Goal: Task Accomplishment & Management: Use online tool/utility

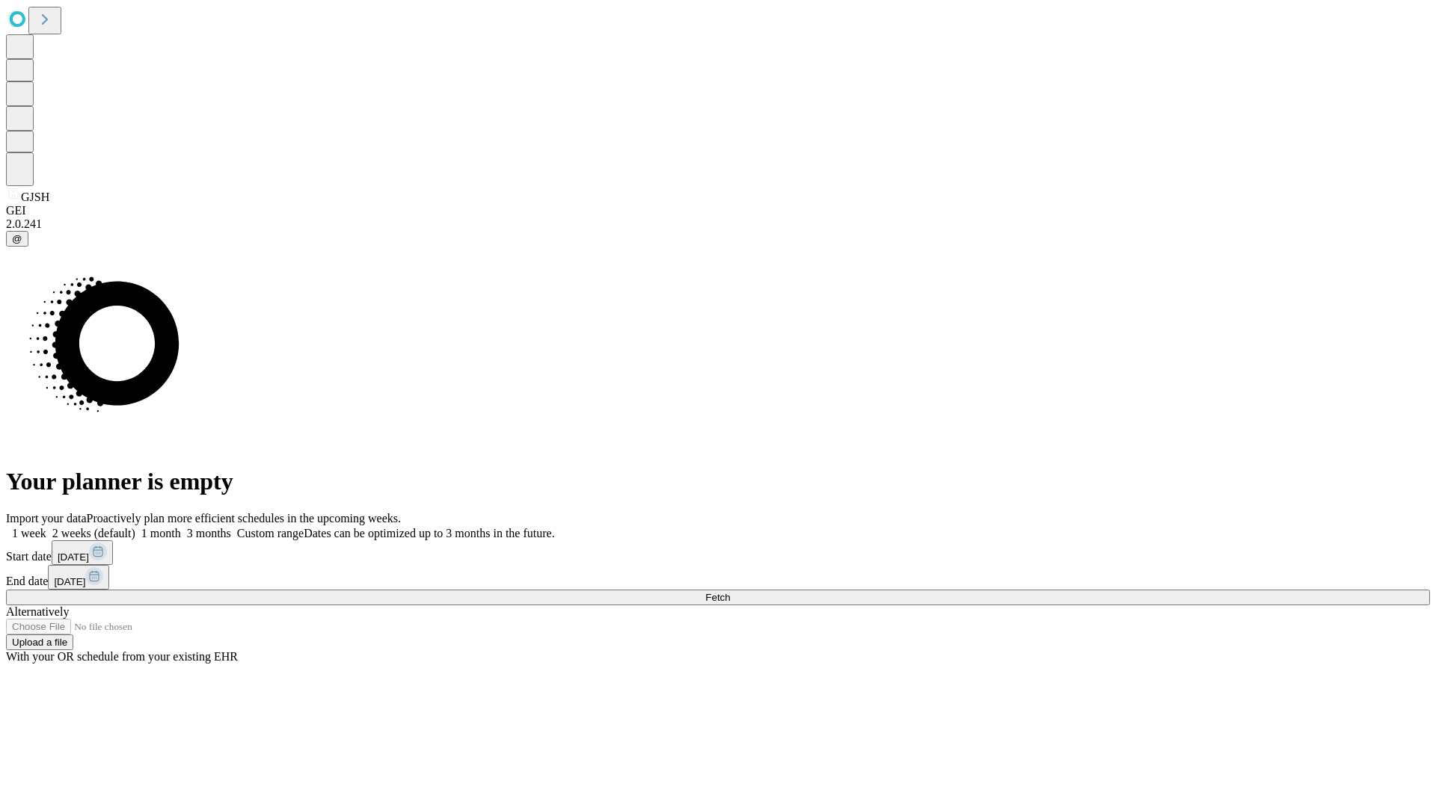
click at [730, 592] on span "Fetch" at bounding box center [717, 597] width 25 height 11
